Goal: Task Accomplishment & Management: Manage account settings

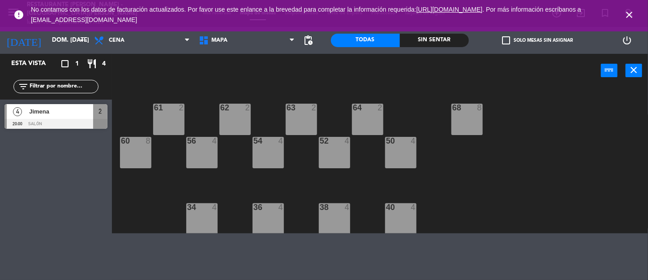
click at [631, 11] on icon "close" at bounding box center [629, 14] width 11 height 11
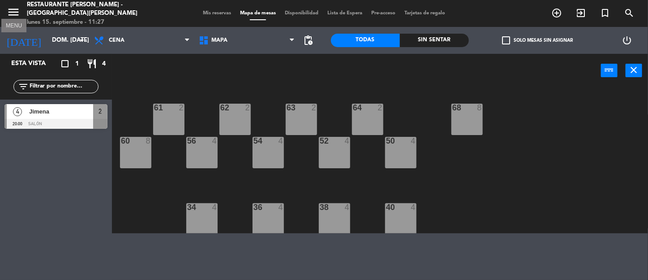
click at [9, 13] on icon "menu" at bounding box center [13, 11] width 13 height 13
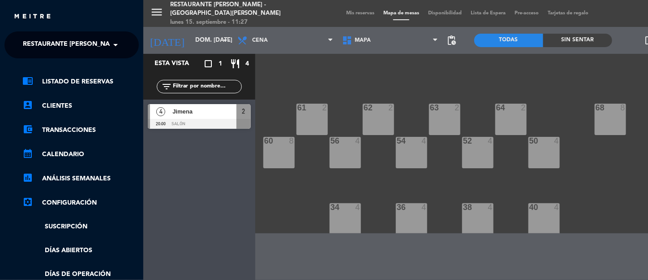
click at [114, 44] on span at bounding box center [117, 44] width 15 height 19
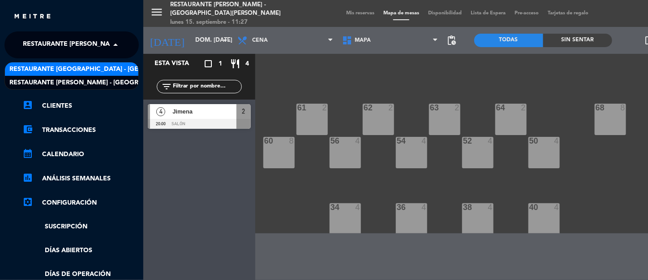
click at [97, 67] on span "Restaurante [GEOGRAPHIC_DATA] - [GEOGRAPHIC_DATA][PERSON_NAME]" at bounding box center [127, 69] width 237 height 10
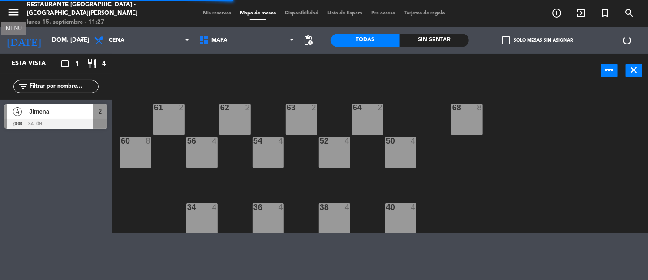
click at [13, 12] on icon "menu" at bounding box center [13, 11] width 13 height 13
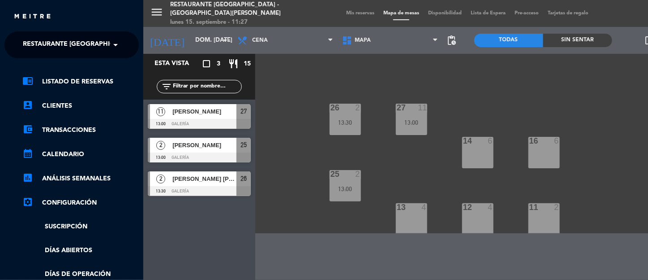
click at [111, 45] on span at bounding box center [117, 44] width 15 height 19
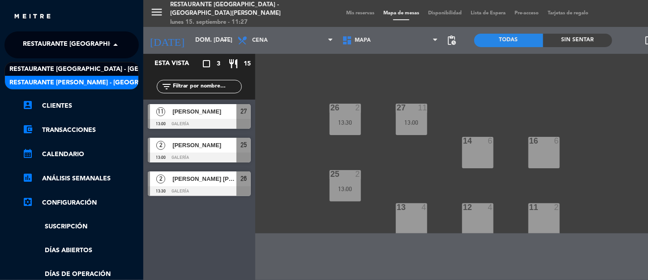
click at [96, 79] on span "Restaurante [PERSON_NAME] - [GEOGRAPHIC_DATA][PERSON_NAME]" at bounding box center [120, 82] width 222 height 10
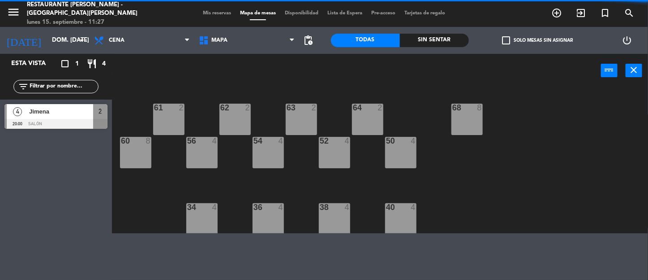
click at [207, 13] on span "Mis reservas" at bounding box center [216, 13] width 37 height 5
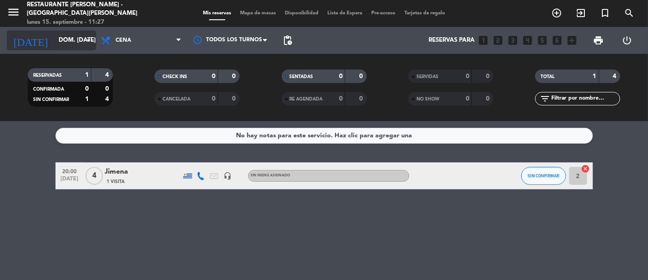
click at [89, 39] on icon "arrow_drop_down" at bounding box center [88, 40] width 11 height 11
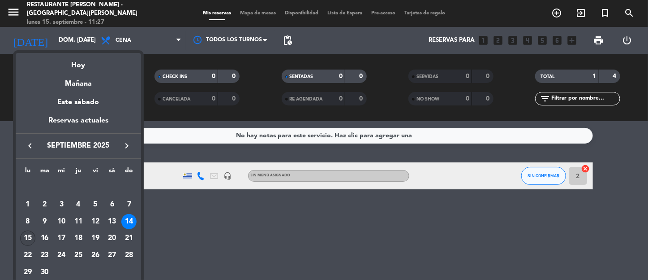
click at [26, 233] on div "15" at bounding box center [27, 237] width 15 height 15
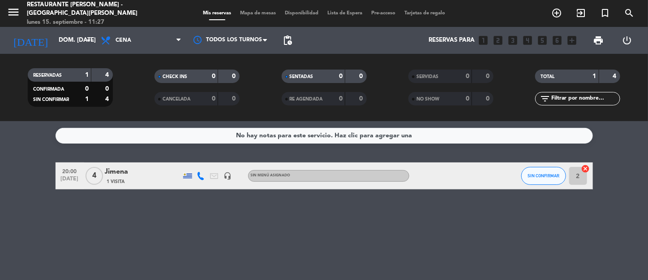
type input "lun. [DATE]"
